Goal: Transaction & Acquisition: Purchase product/service

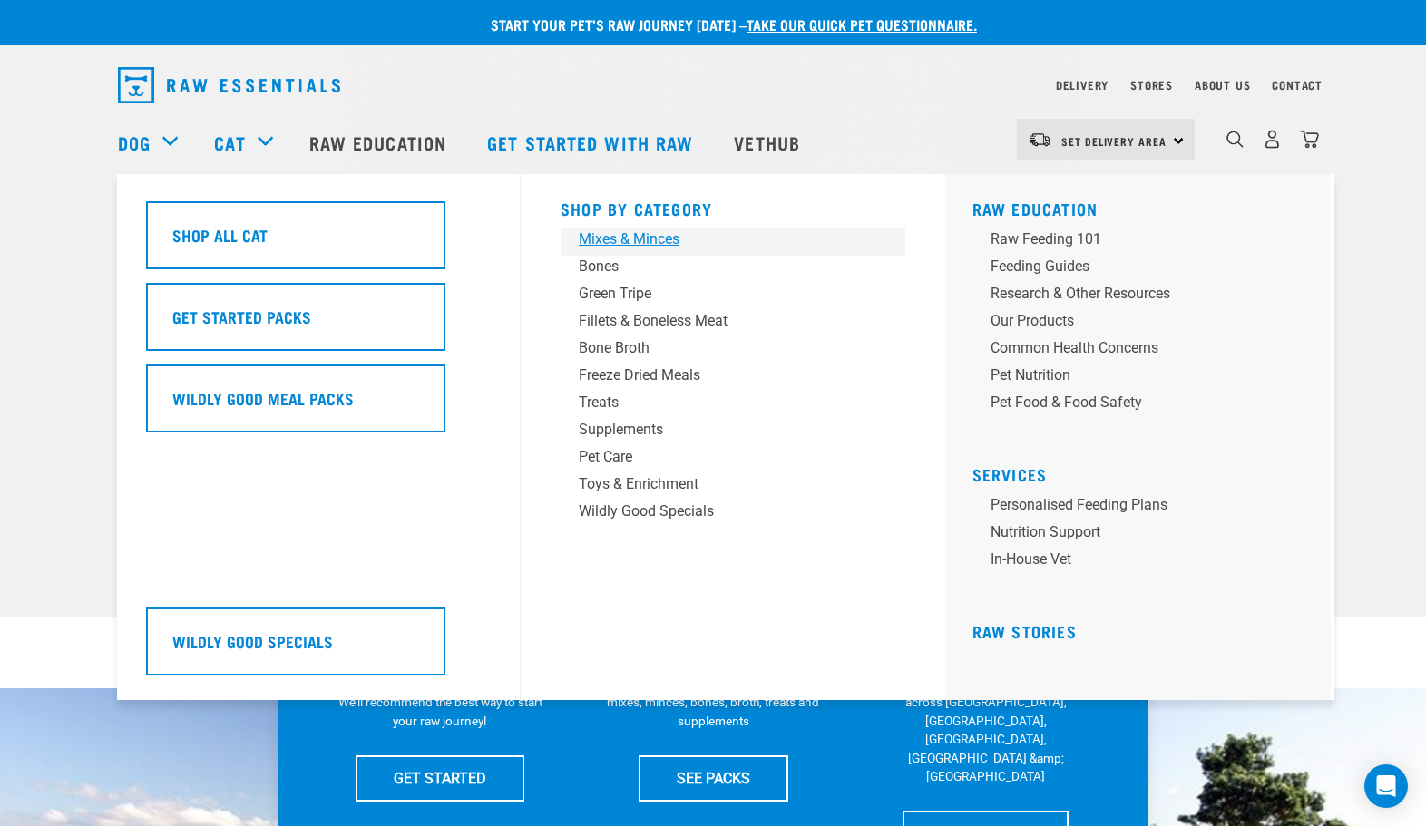
click at [656, 239] on div "Mixes & Minces" at bounding box center [720, 240] width 283 height 22
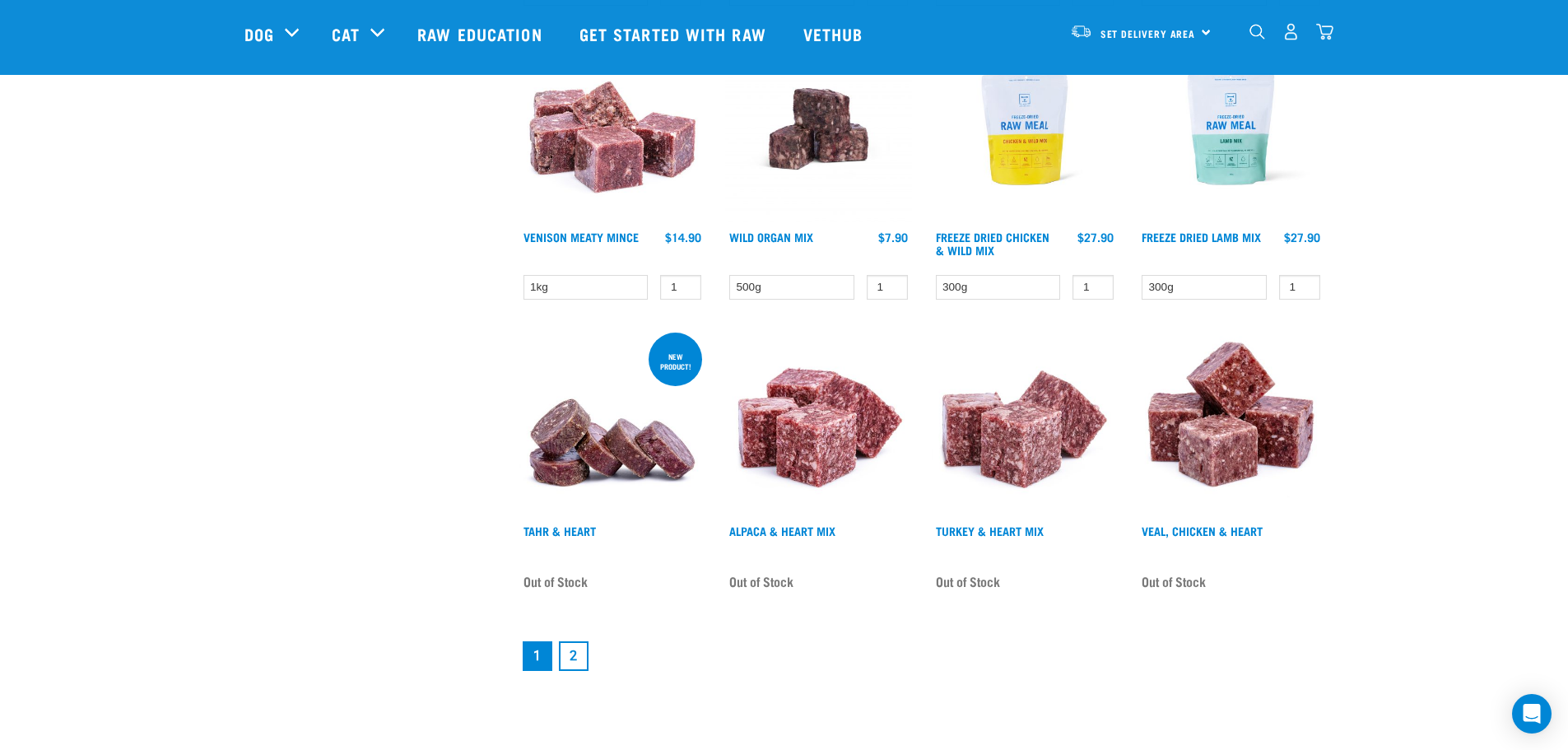
scroll to position [1977, 0]
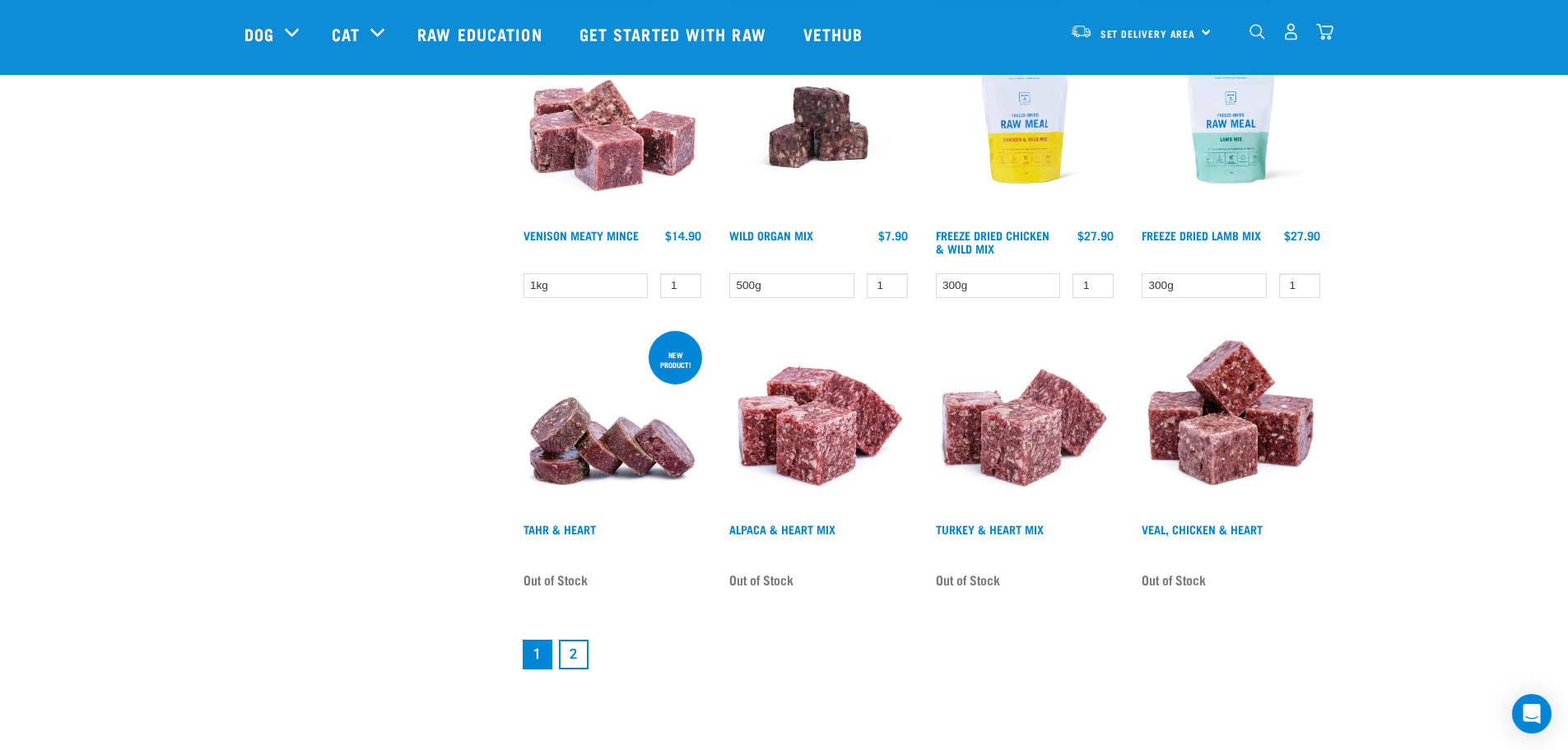
click at [575, 653] on link "2" at bounding box center [573, 655] width 30 height 30
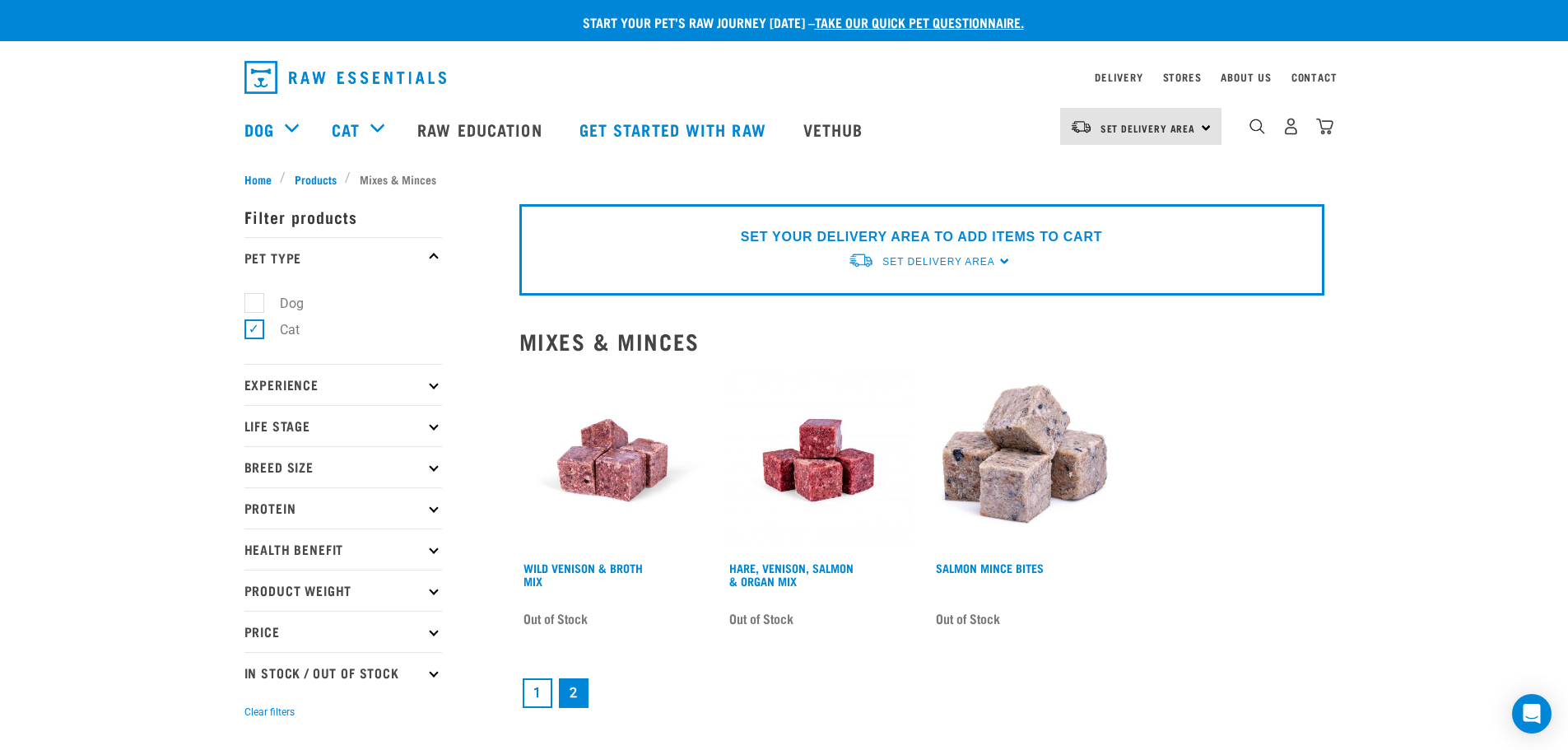
click at [253, 306] on label "Dog" at bounding box center [281, 303] width 57 height 21
click at [250, 306] on input "Dog" at bounding box center [250, 301] width 11 height 11
checkbox input "true"
click at [253, 334] on label "Cat" at bounding box center [279, 330] width 53 height 21
click at [252, 332] on input "Cat" at bounding box center [250, 328] width 11 height 11
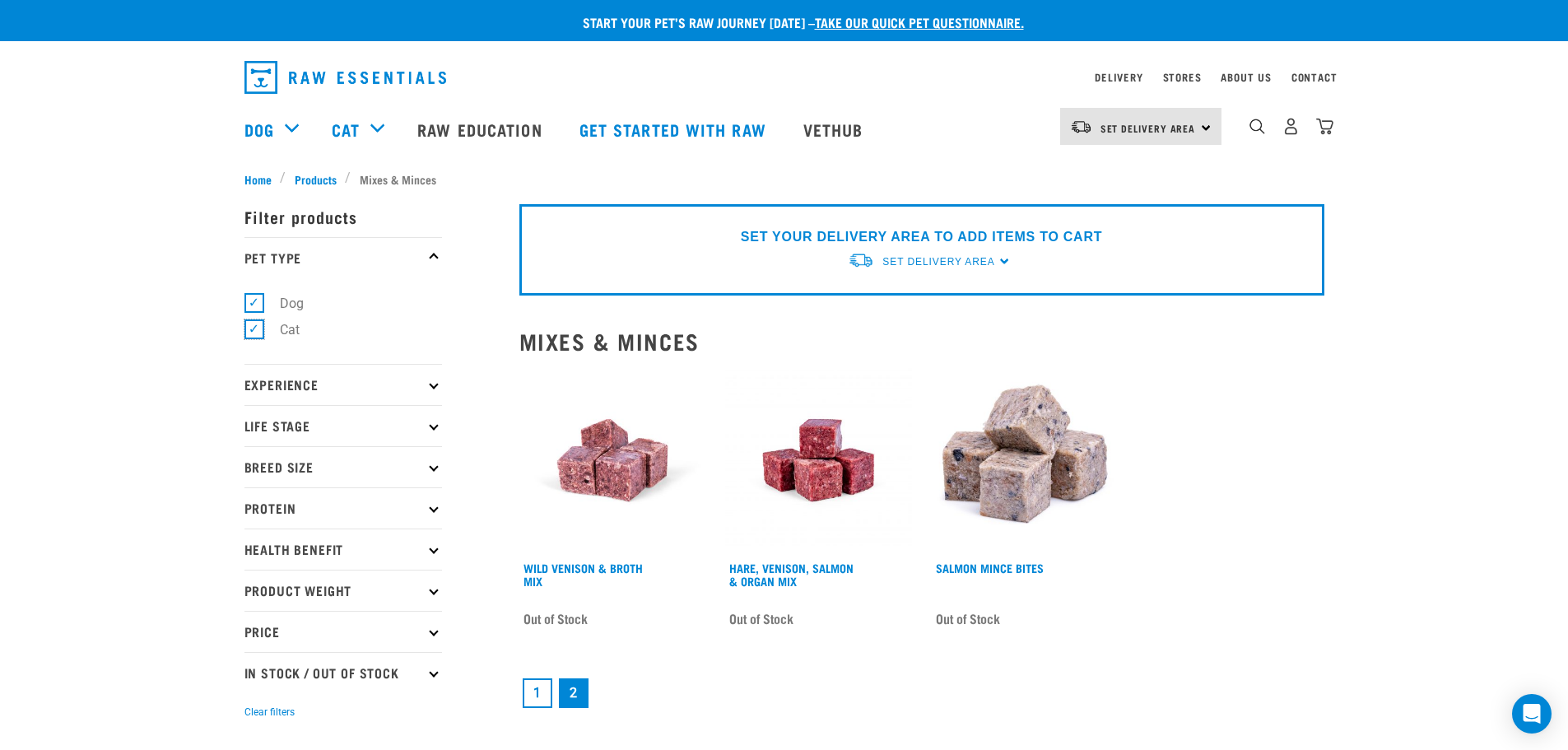
checkbox input "false"
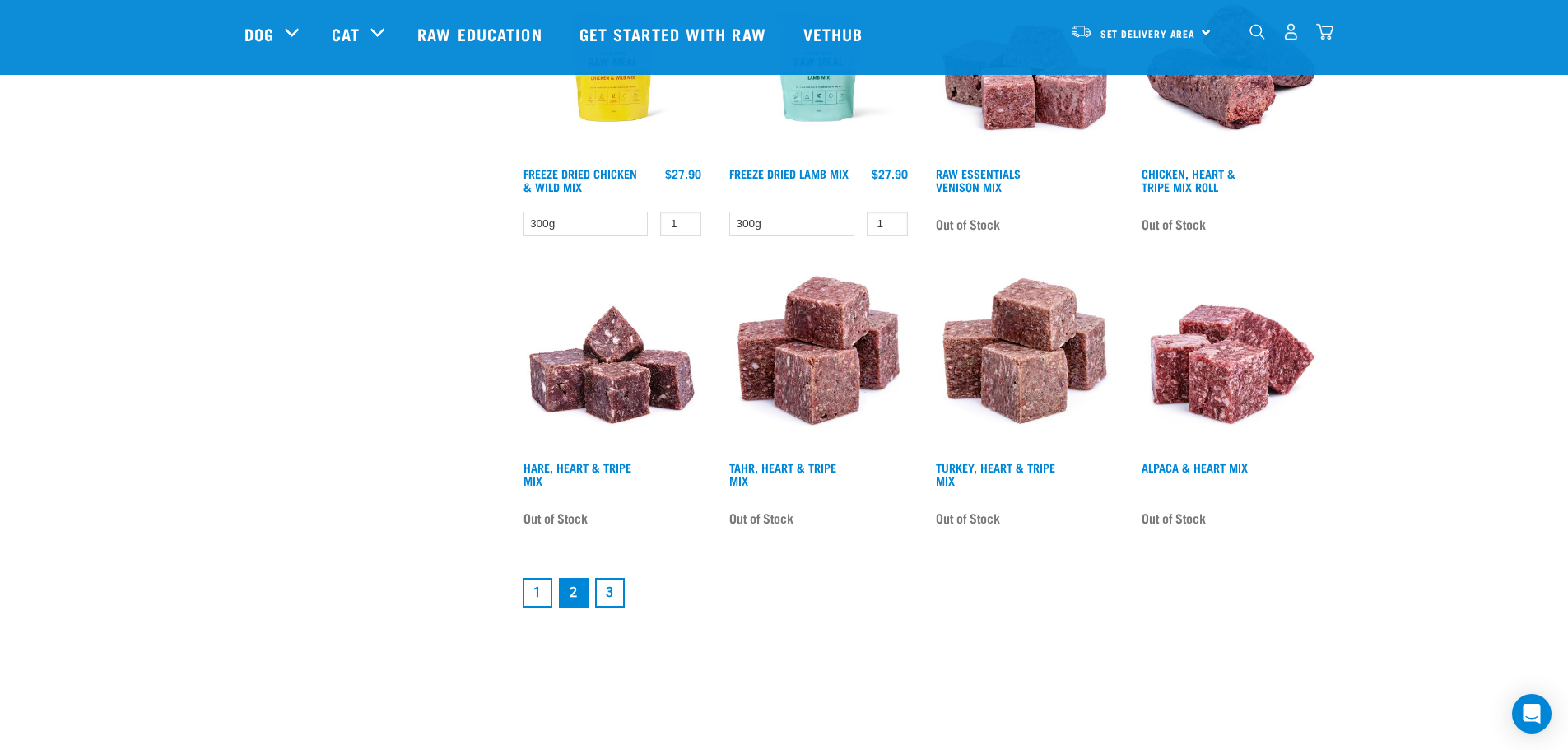
scroll to position [2059, 0]
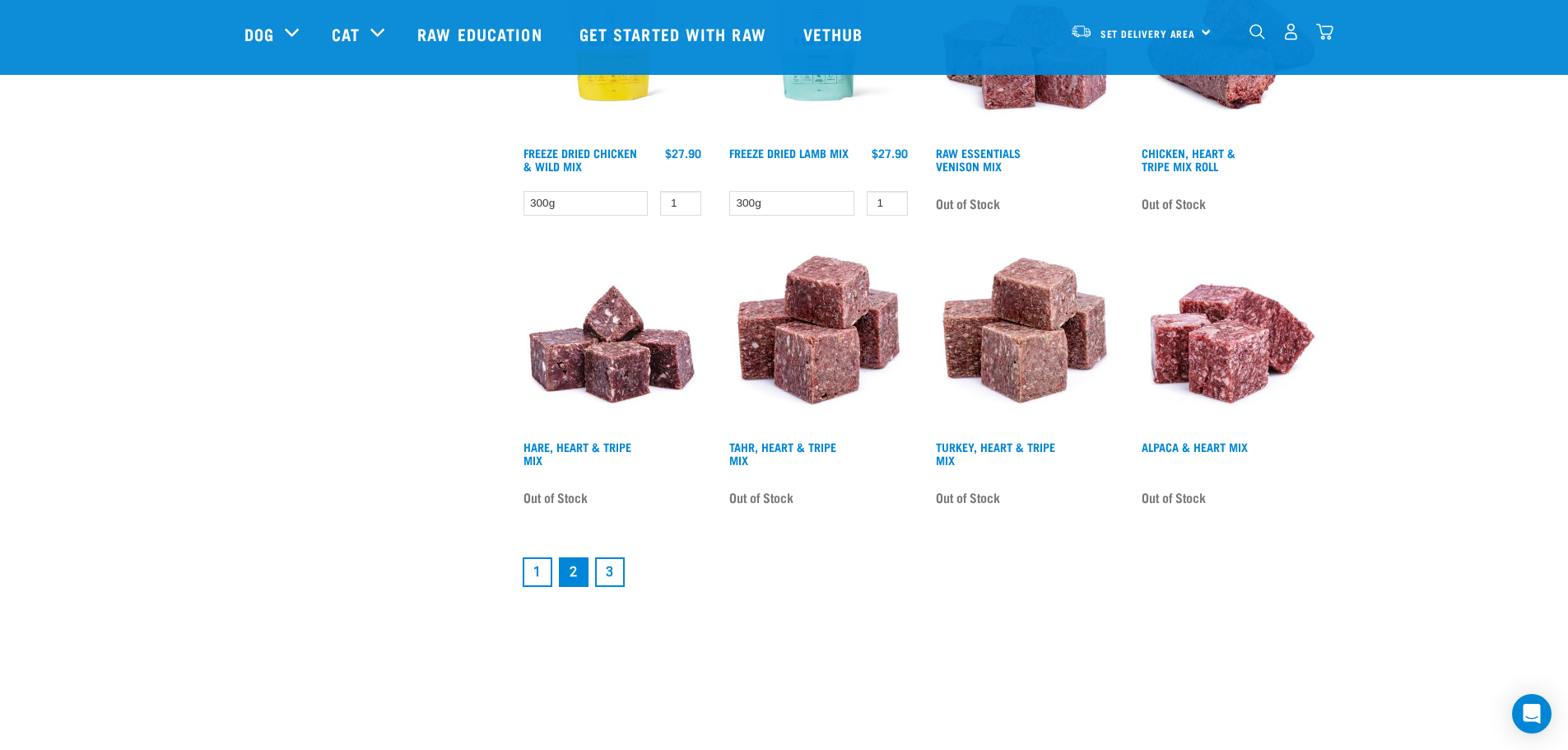
click at [615, 562] on link "3" at bounding box center [610, 572] width 30 height 30
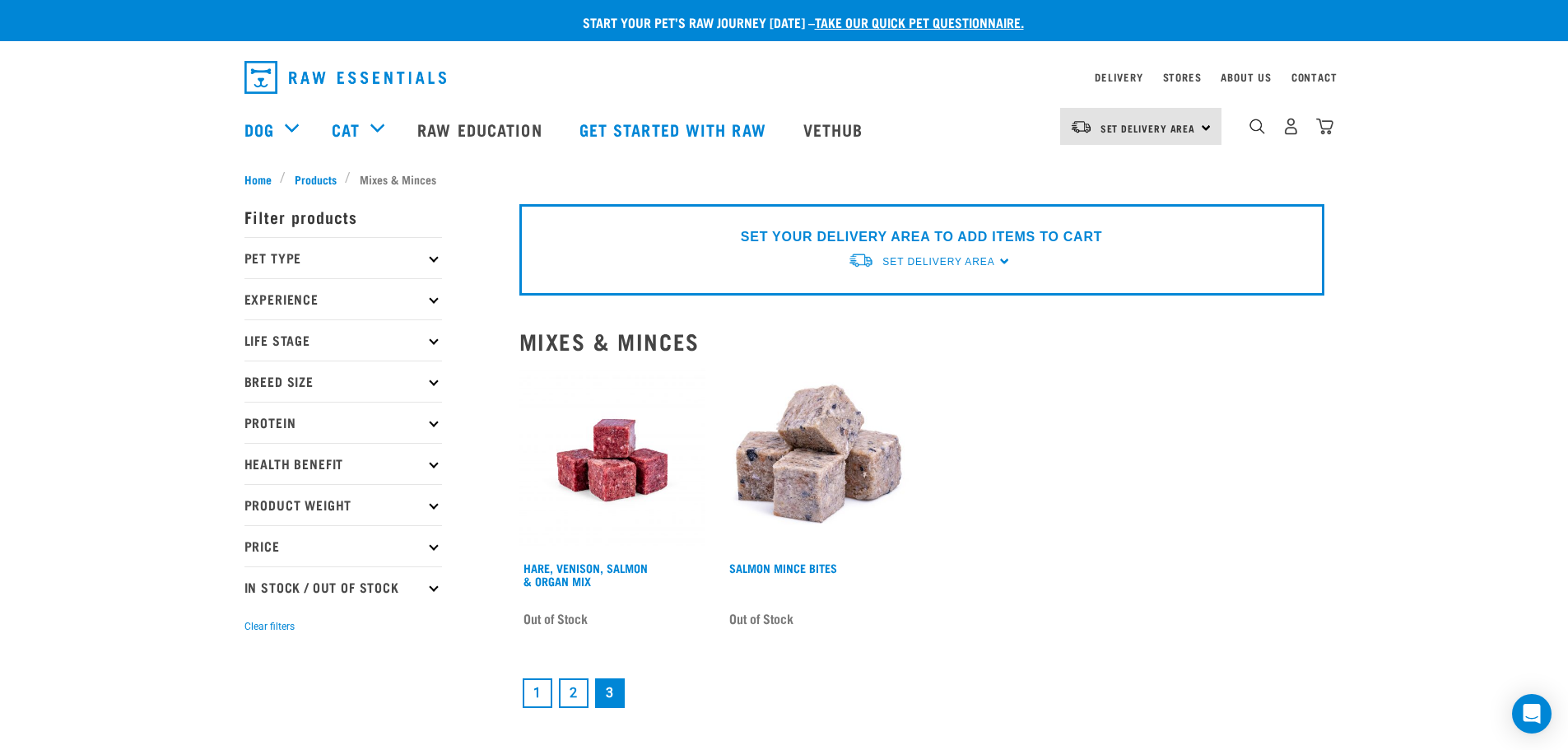
click at [288, 257] on p "Pet Type" at bounding box center [343, 257] width 198 height 41
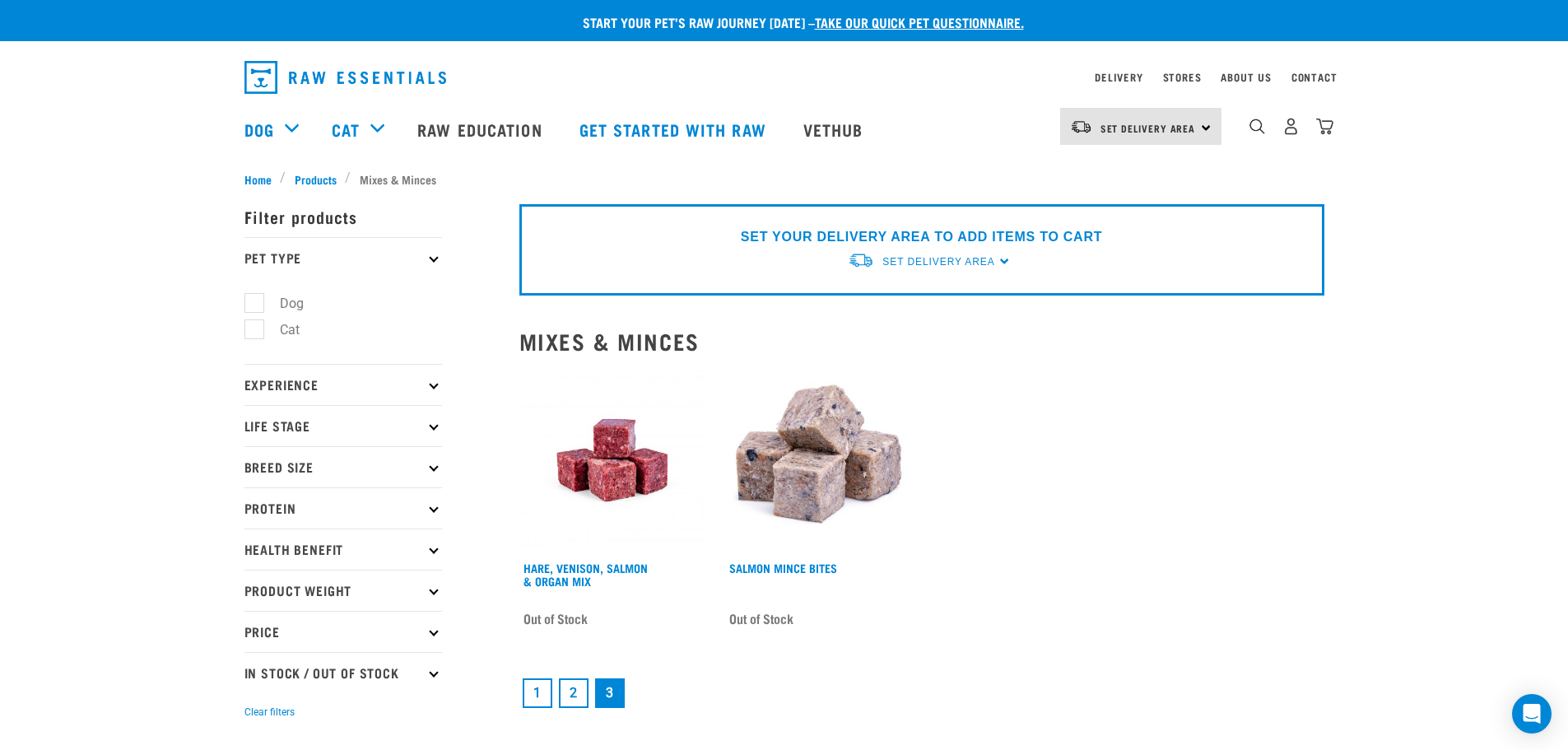
click at [260, 300] on label "Dog" at bounding box center [281, 303] width 57 height 21
click at [255, 300] on input "Dog" at bounding box center [250, 301] width 11 height 11
checkbox input "true"
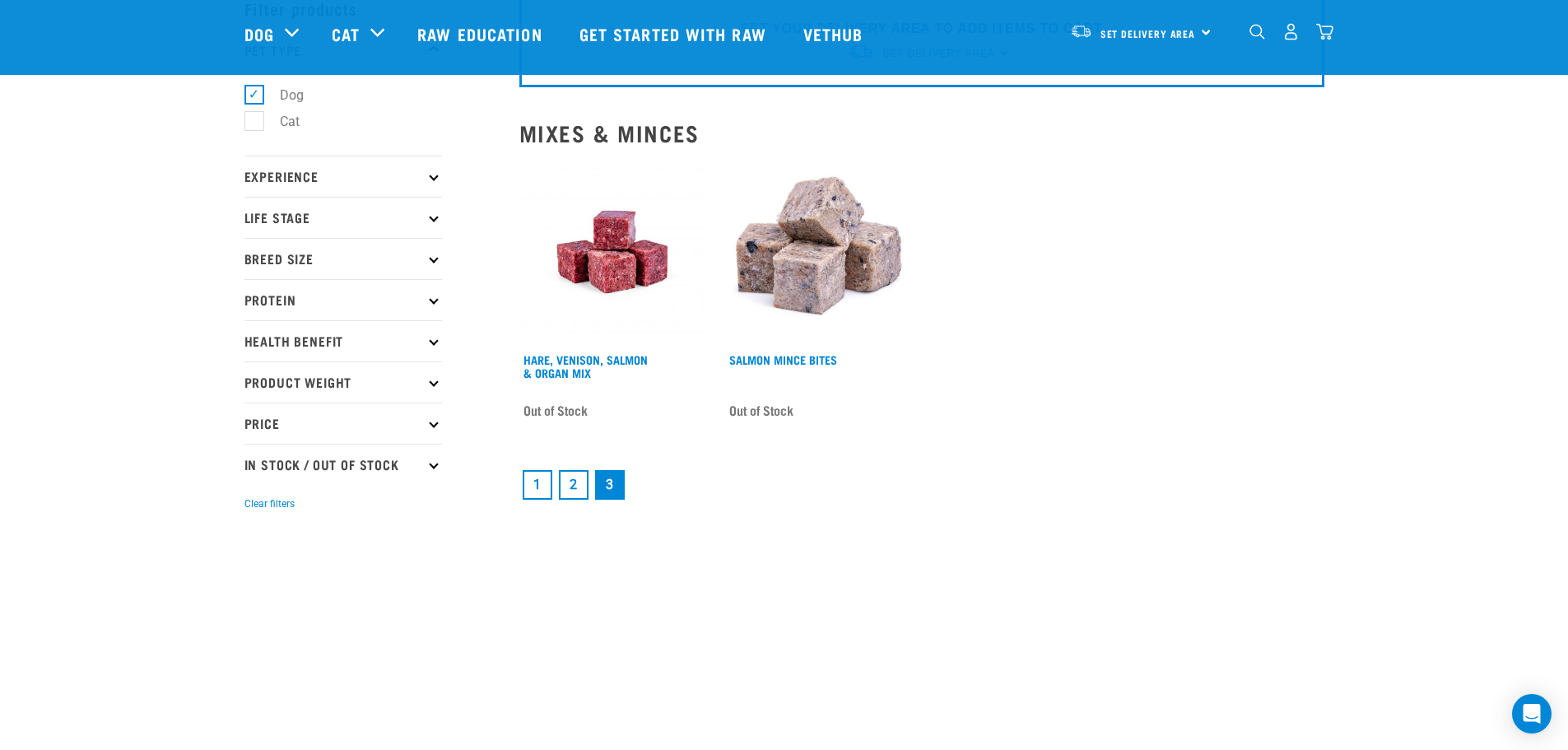
scroll to position [164, 0]
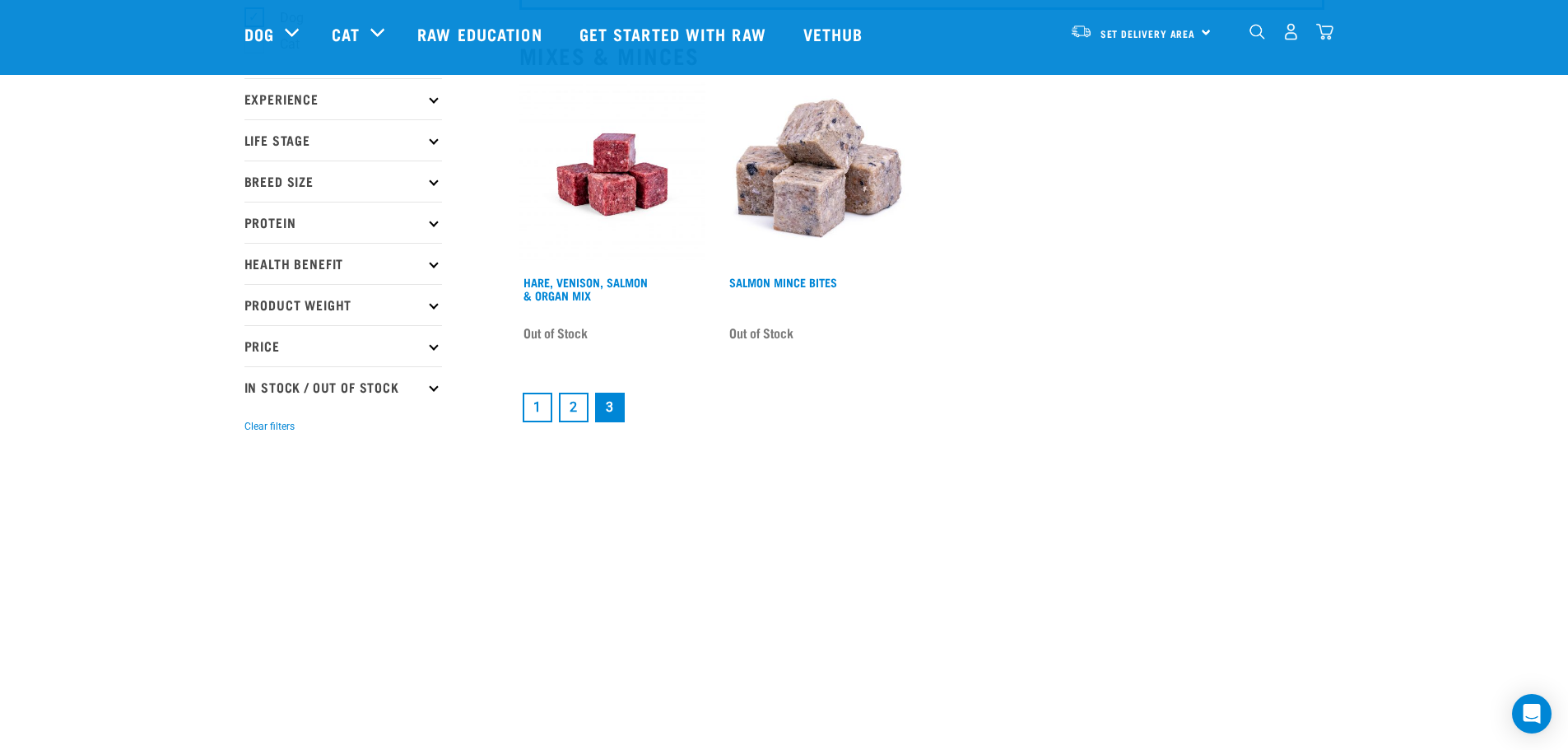
click at [369, 340] on p "Price" at bounding box center [343, 345] width 198 height 41
click at [207, 371] on div "Start your pet’s raw journey today – take our quick pet questionnaire. Delivery…" at bounding box center [784, 213] width 1568 height 756
click at [533, 409] on link "1" at bounding box center [537, 408] width 30 height 30
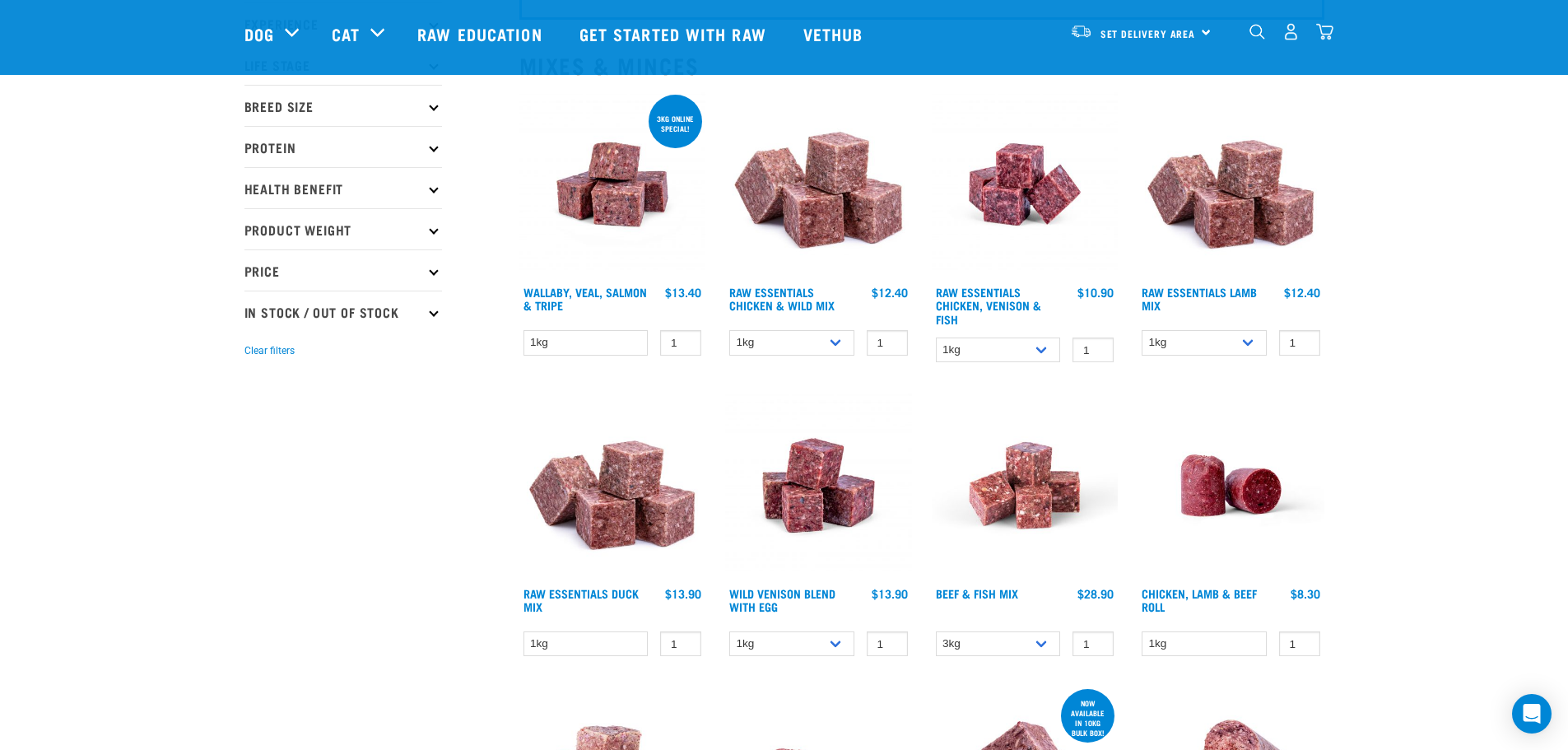
scroll to position [164, 0]
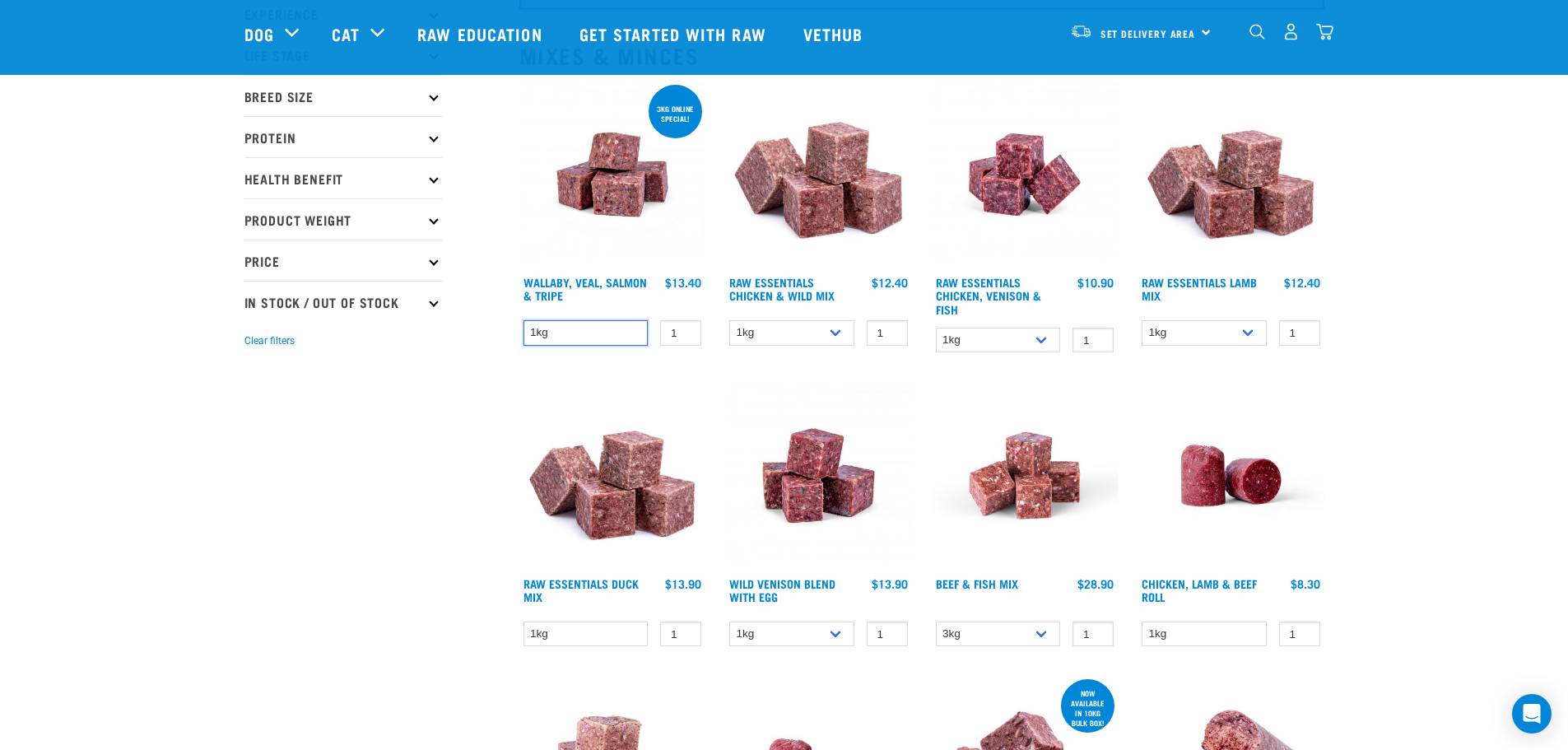
click at [611, 331] on select "1kg" at bounding box center [586, 333] width 125 height 25
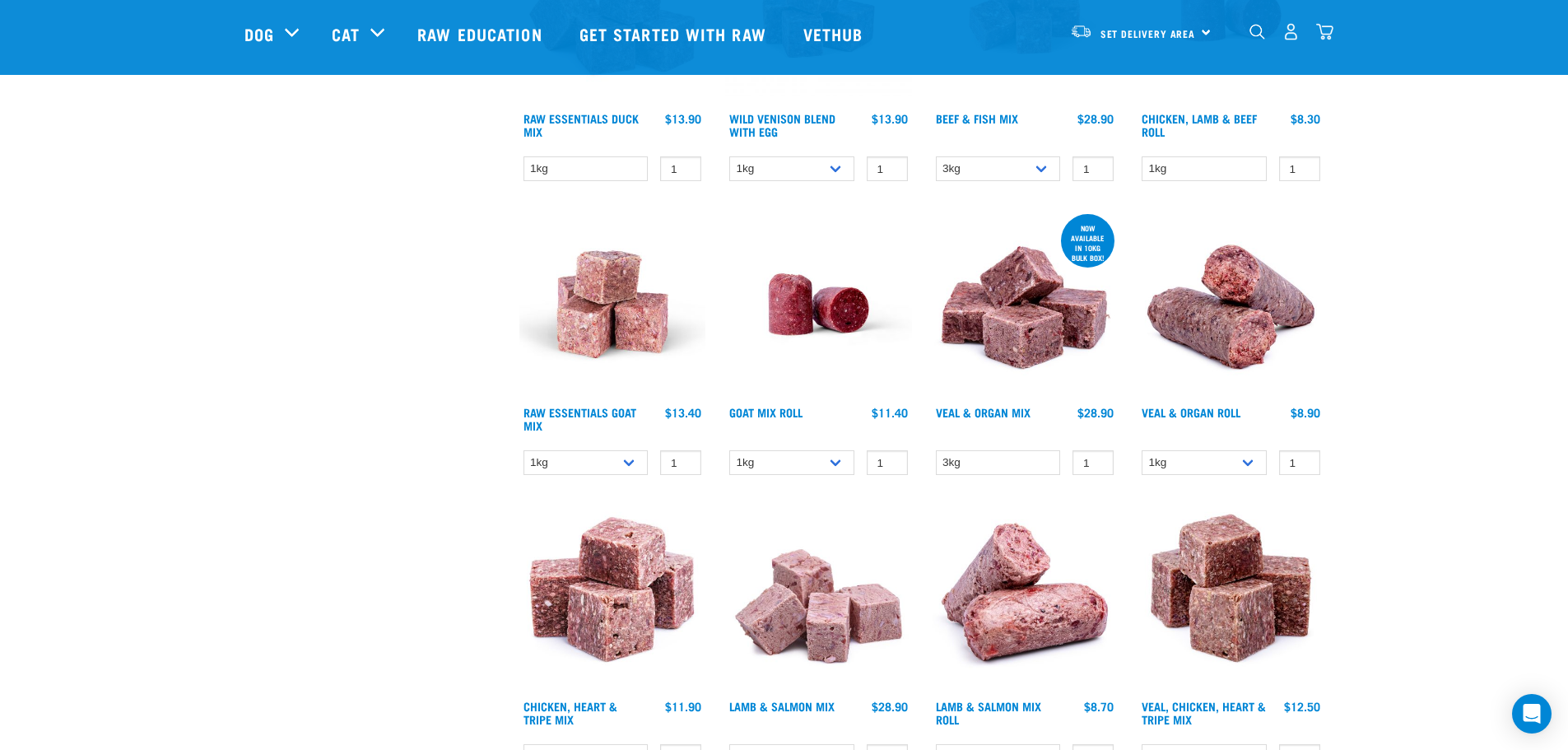
scroll to position [659, 0]
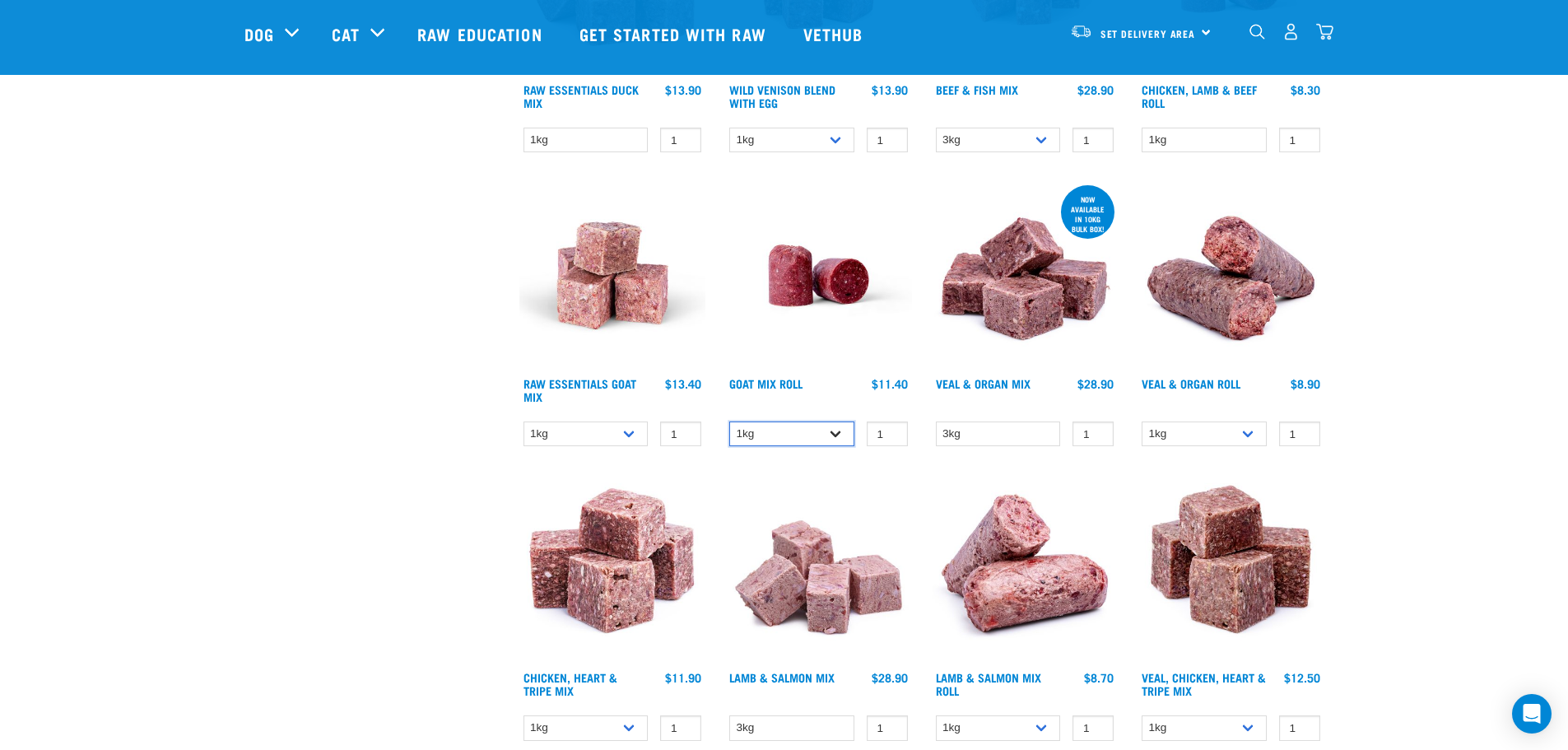
click at [833, 429] on select "1kg Bulk (10kg)" at bounding box center [792, 434] width 125 height 25
click at [1463, 283] on div "Start your pet’s raw journey today – take our quick pet questionnaire. Delivery…" at bounding box center [784, 669] width 1568 height 2657
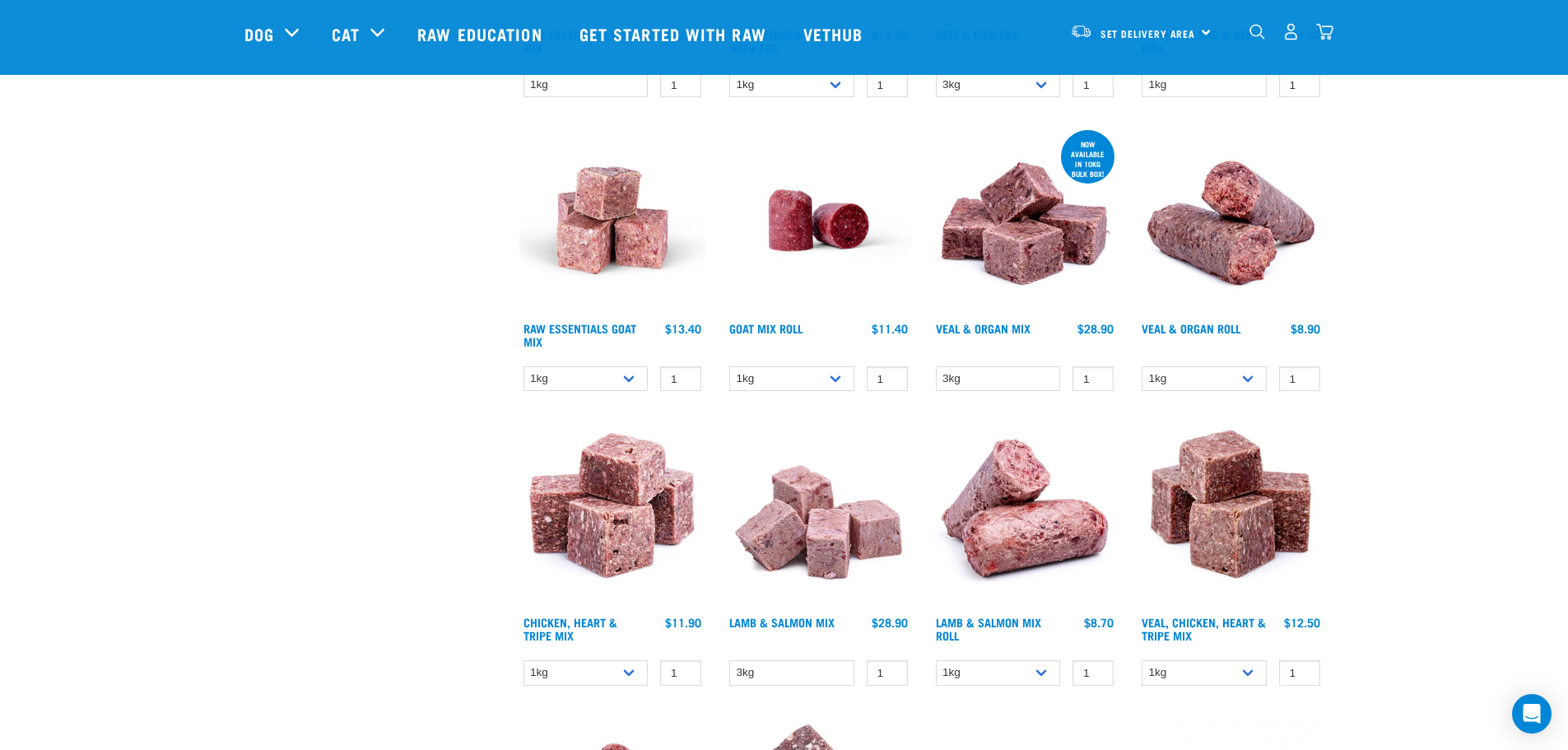
scroll to position [741, 0]
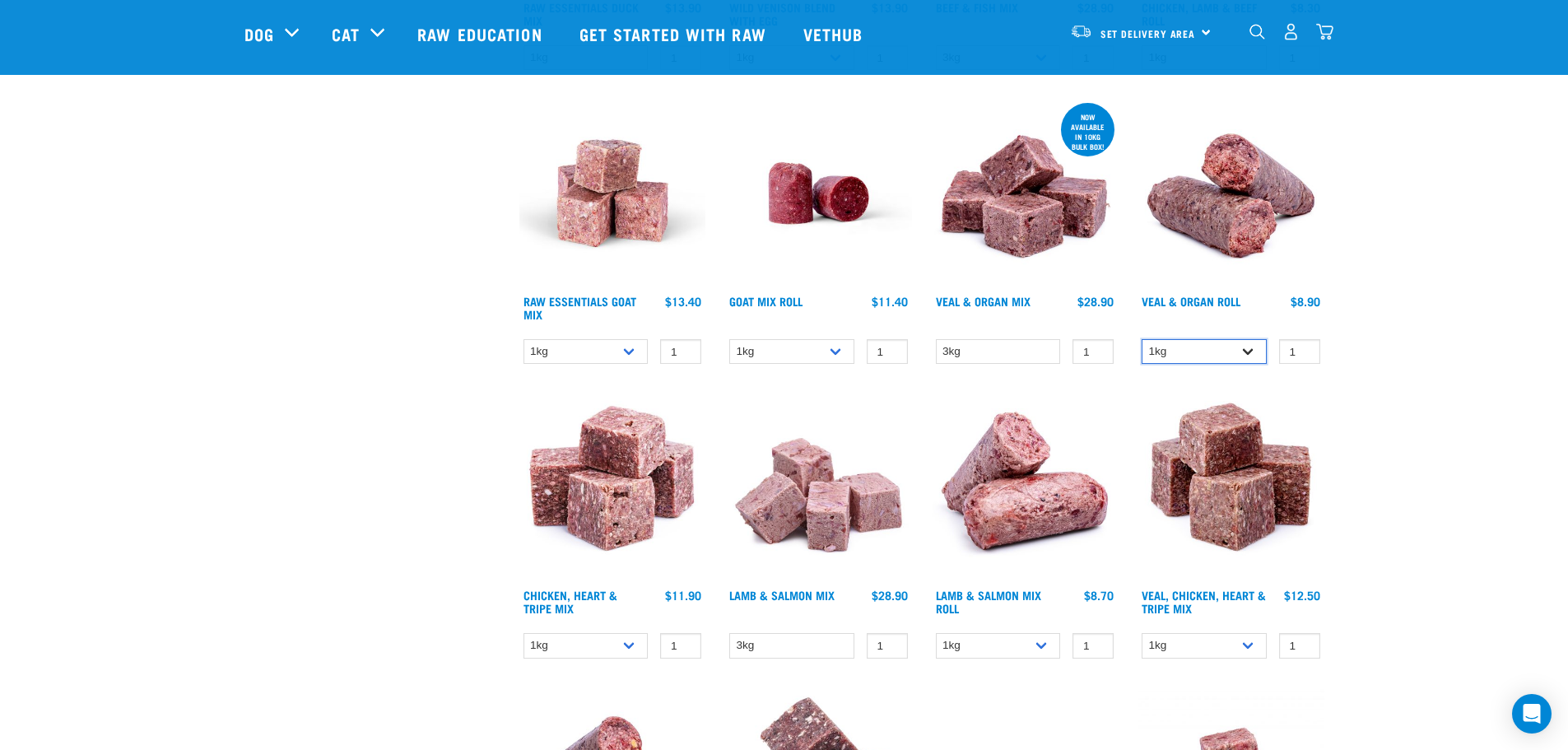
click at [1217, 356] on select "1kg Bulk (10kg)" at bounding box center [1204, 352] width 125 height 25
click at [1409, 302] on div "Start your pet’s raw journey today – take our quick pet questionnaire. Delivery…" at bounding box center [784, 587] width 1568 height 2657
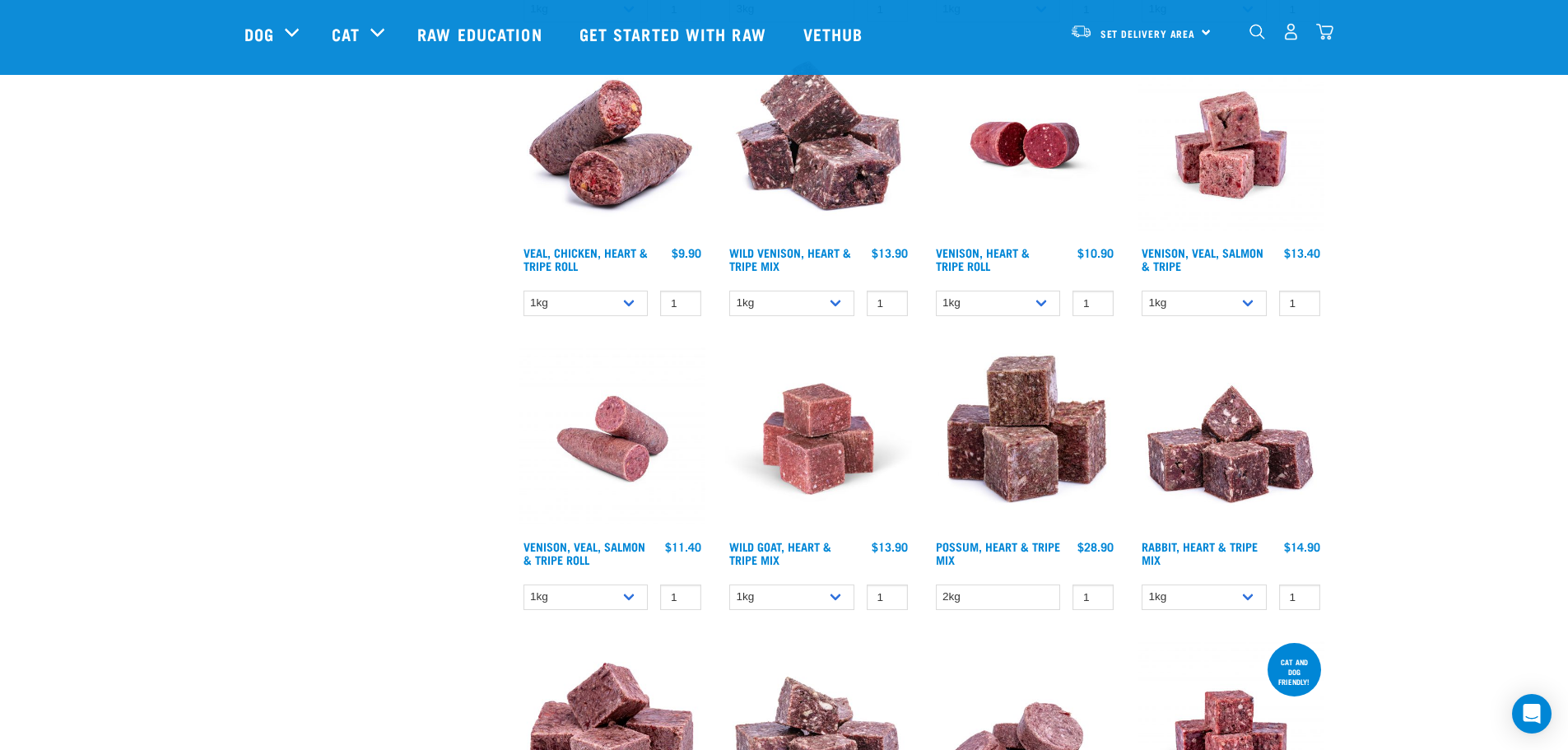
scroll to position [1400, 0]
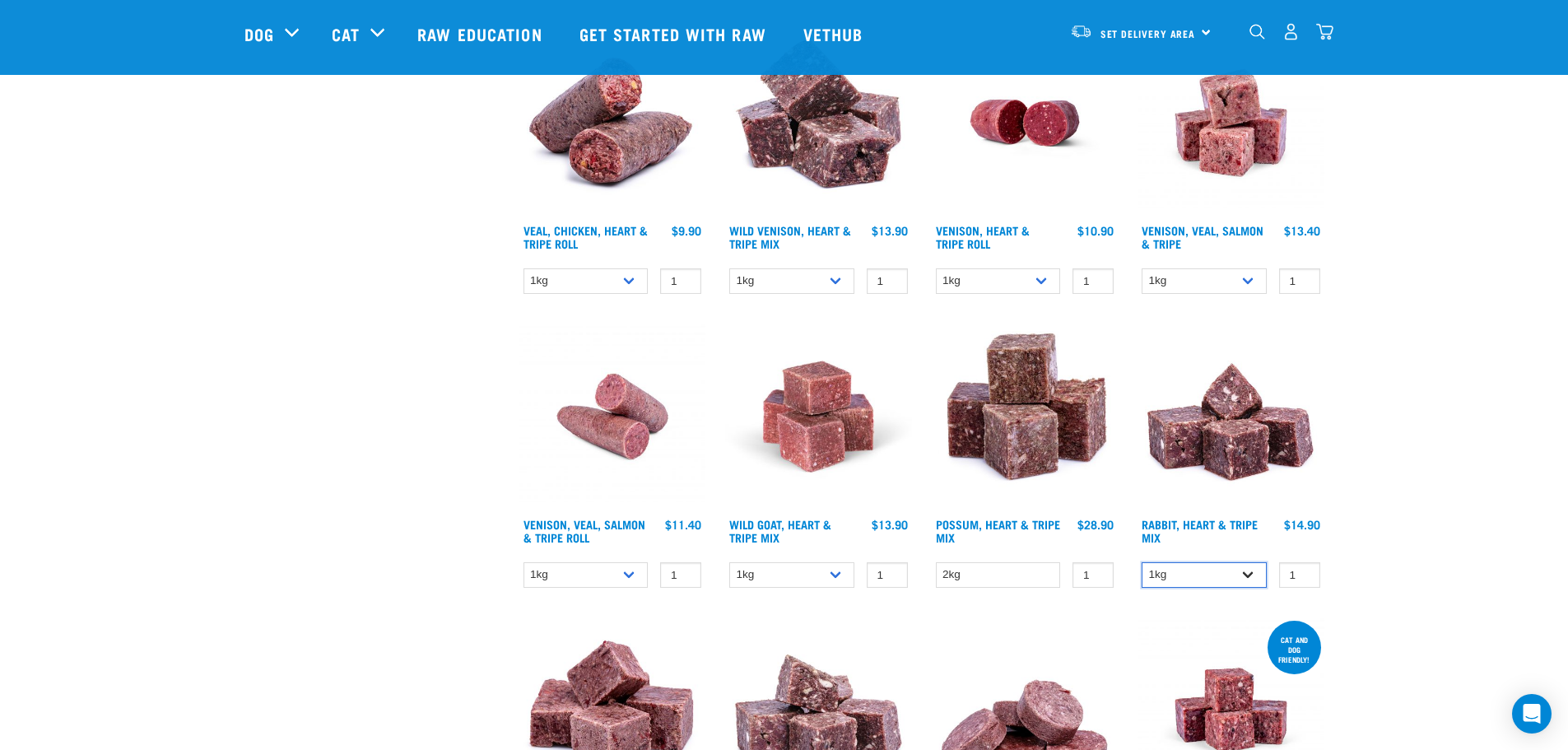
click at [1247, 569] on select "1kg 3kg" at bounding box center [1204, 575] width 125 height 25
select select "706"
click at [1142, 562] on select "1kg 3kg" at bounding box center [1204, 575] width 125 height 25
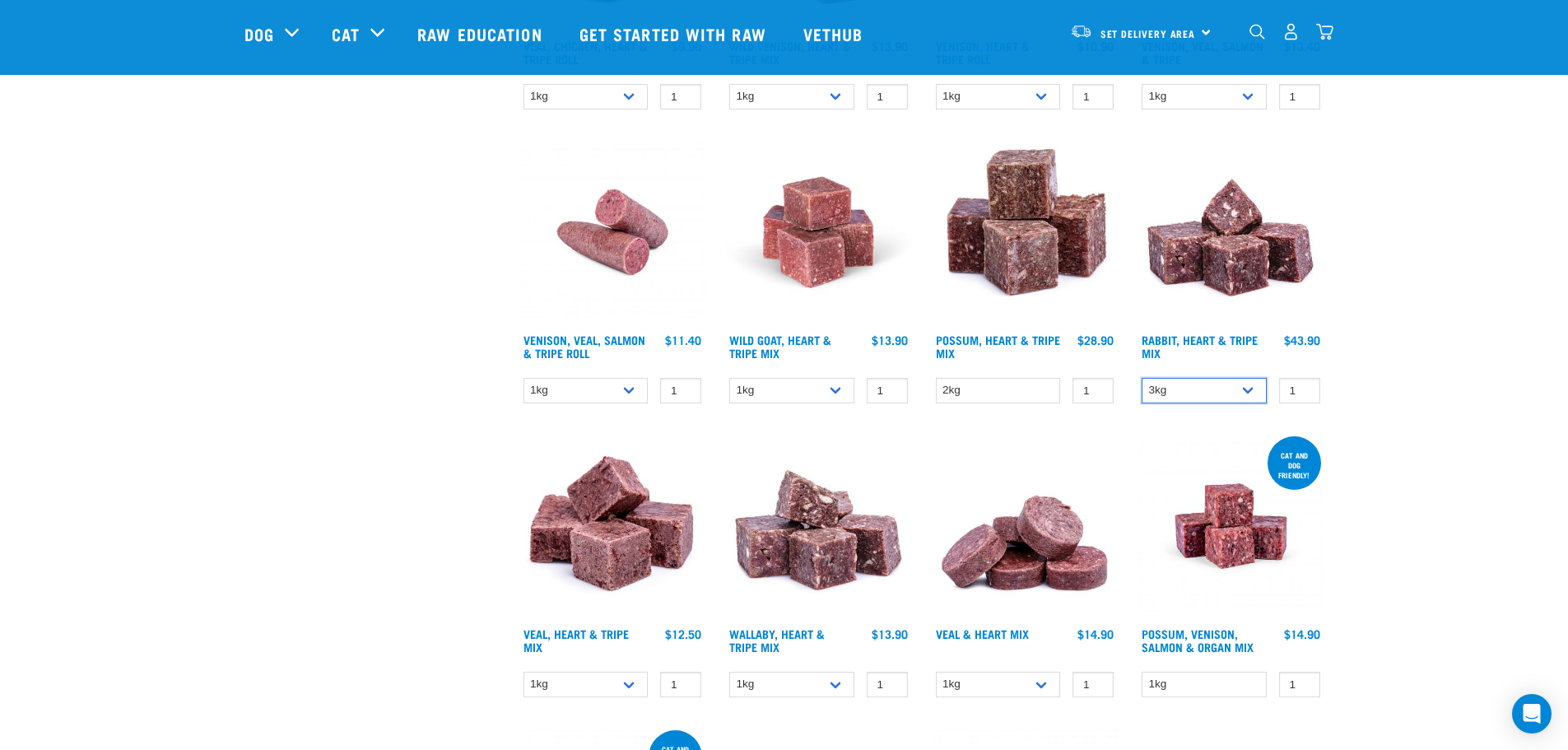
scroll to position [1647, 0]
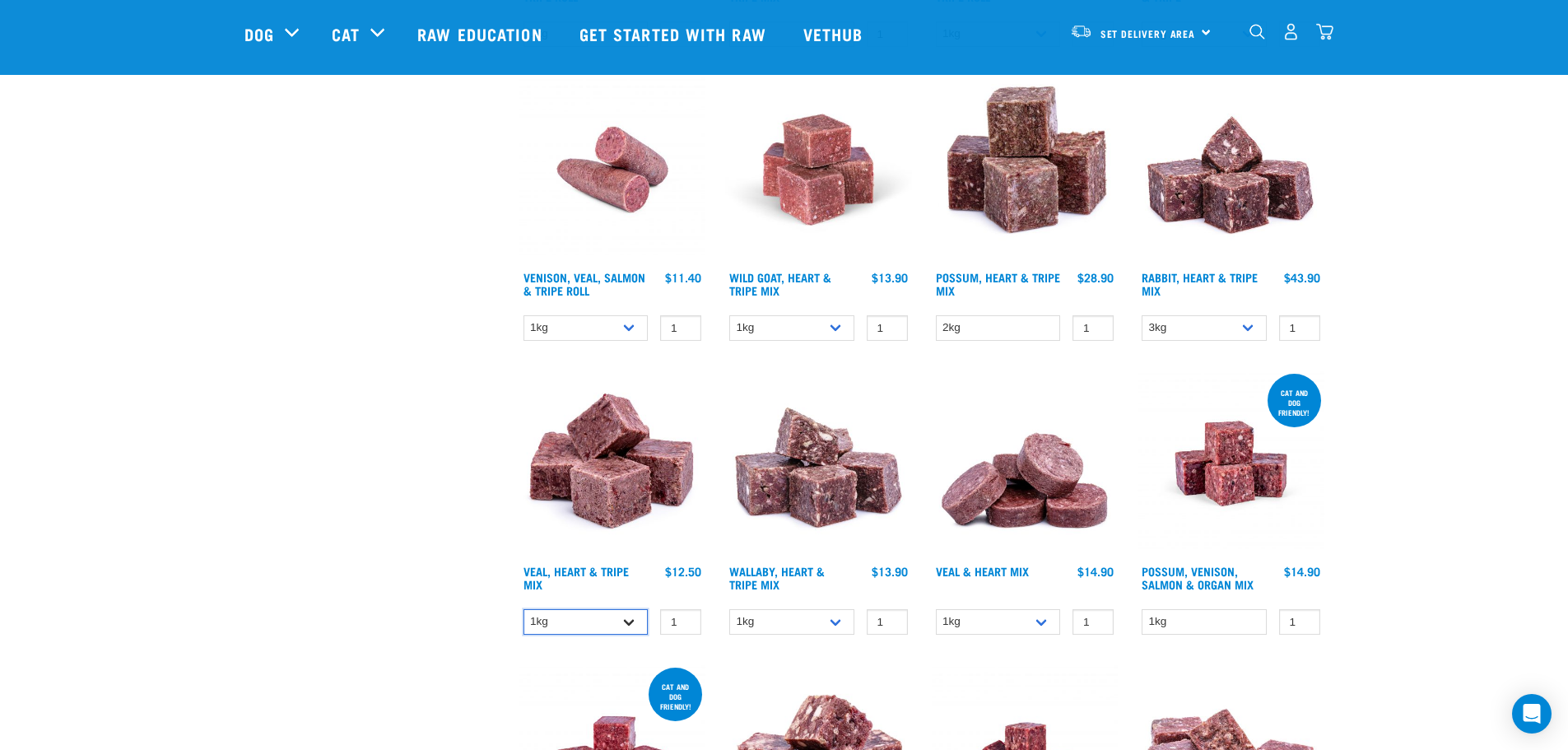
click at [622, 618] on select "1kg 3kg" at bounding box center [586, 622] width 125 height 25
select select "755"
click at [524, 609] on select "1kg 3kg" at bounding box center [586, 622] width 125 height 25
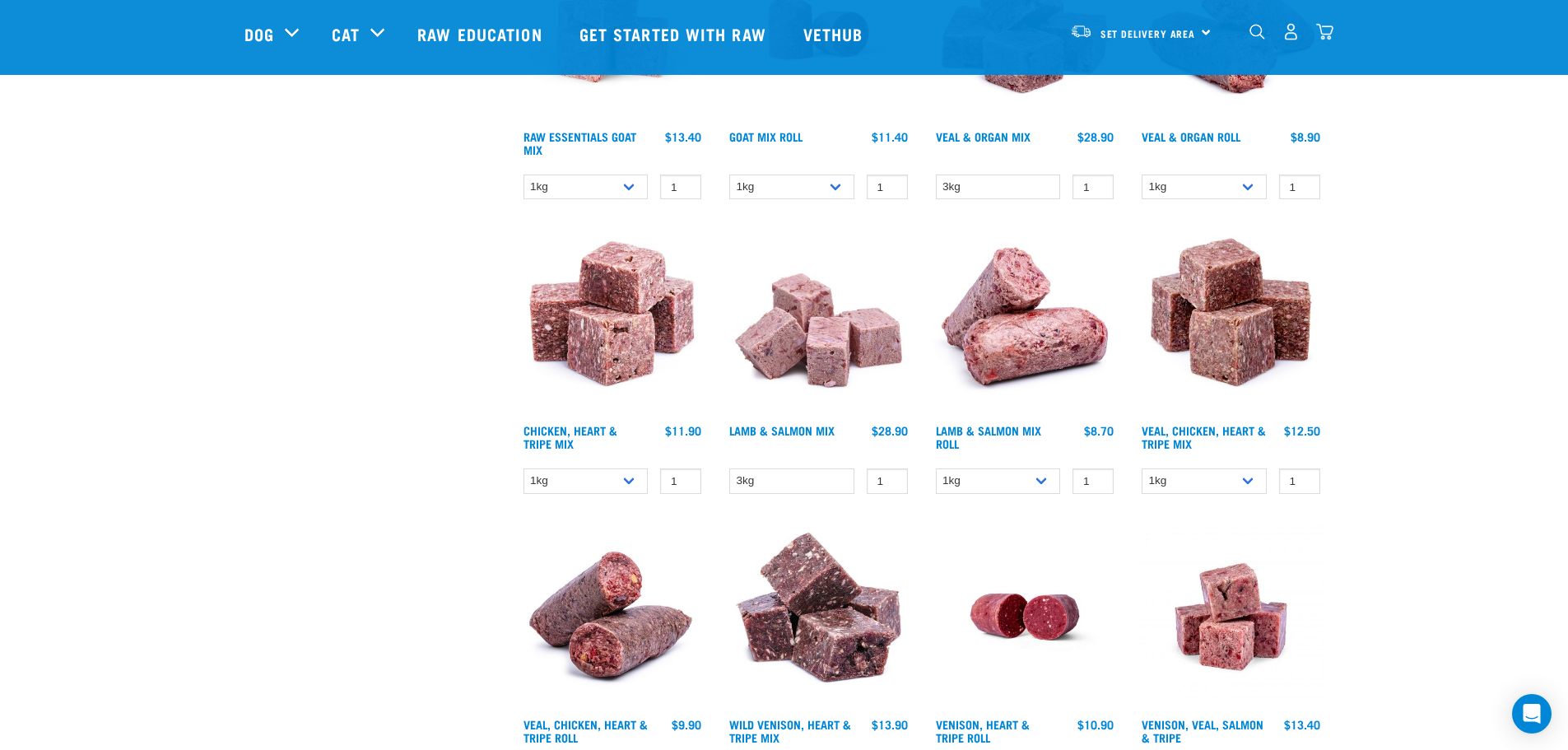
scroll to position [659, 0]
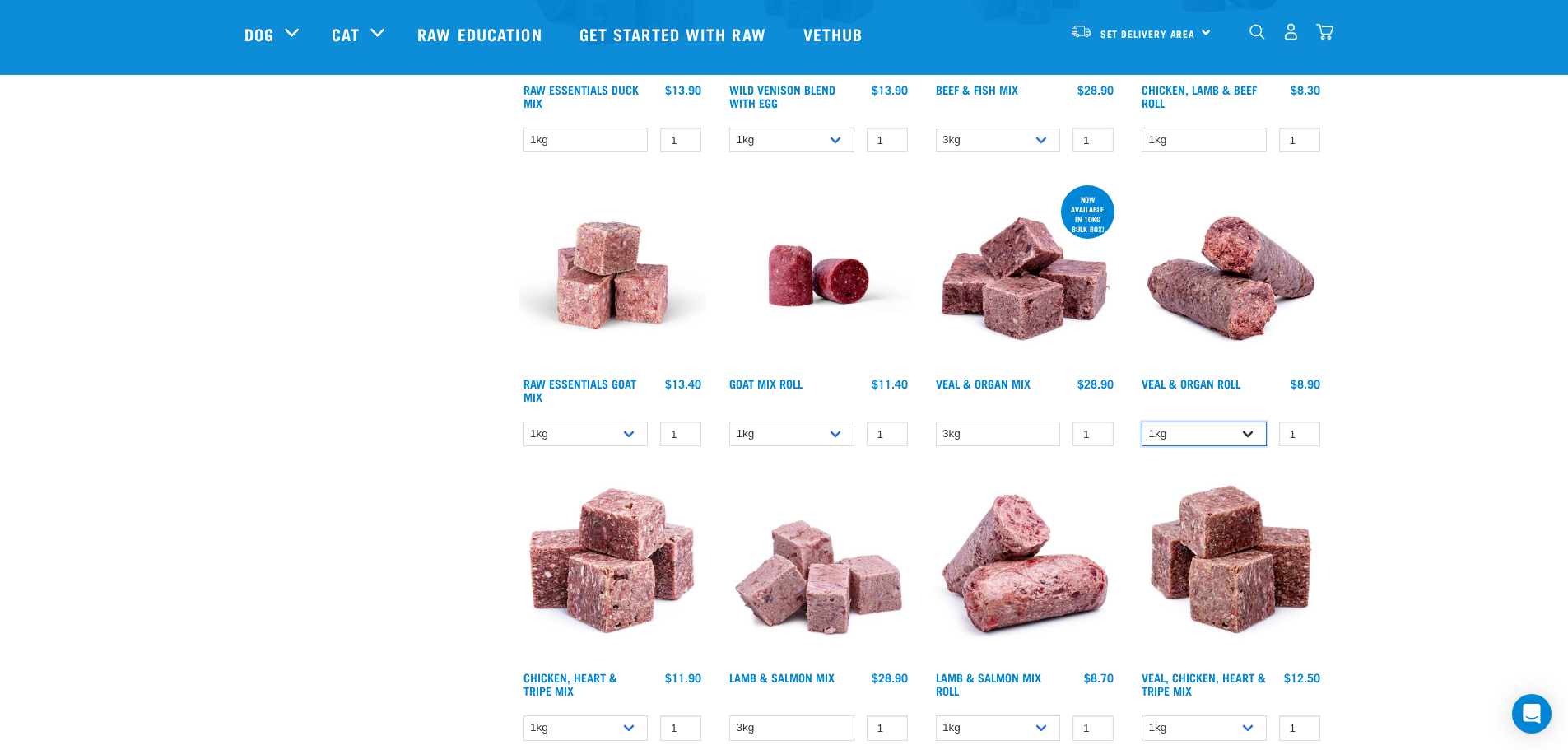
click at [1244, 430] on select "1kg Bulk (10kg)" at bounding box center [1204, 434] width 125 height 25
select select "920"
click at [1142, 421] on select "1kg Bulk (10kg)" at bounding box center [1204, 434] width 125 height 25
click at [1403, 356] on div "Start your pet’s raw journey today – take our quick pet questionnaire. Delivery…" at bounding box center [784, 669] width 1568 height 2657
